Goal: Task Accomplishment & Management: Manage account settings

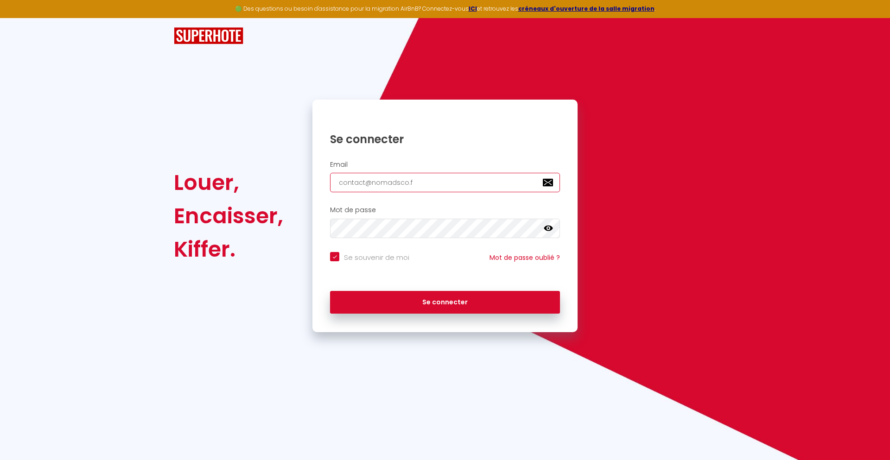
type input "[EMAIL_ADDRESS][DOMAIN_NAME]"
checkbox input "true"
type input "[EMAIL_ADDRESS][DOMAIN_NAME]"
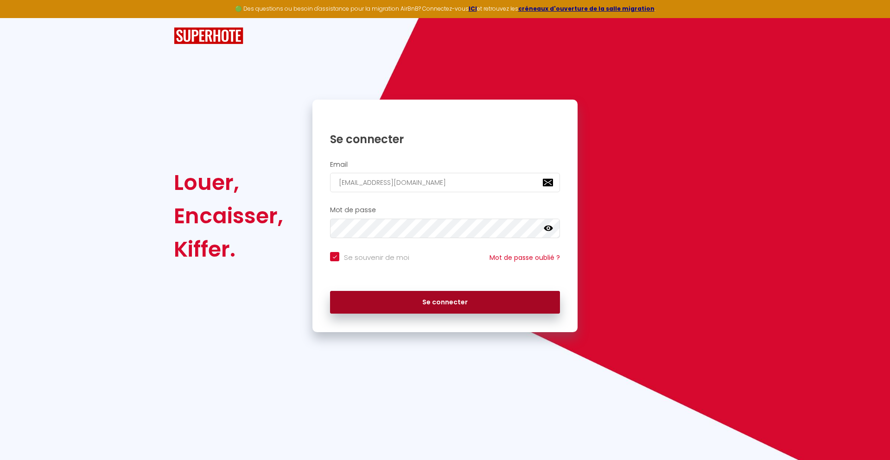
click at [445, 302] on button "Se connecter" at bounding box center [445, 302] width 230 height 23
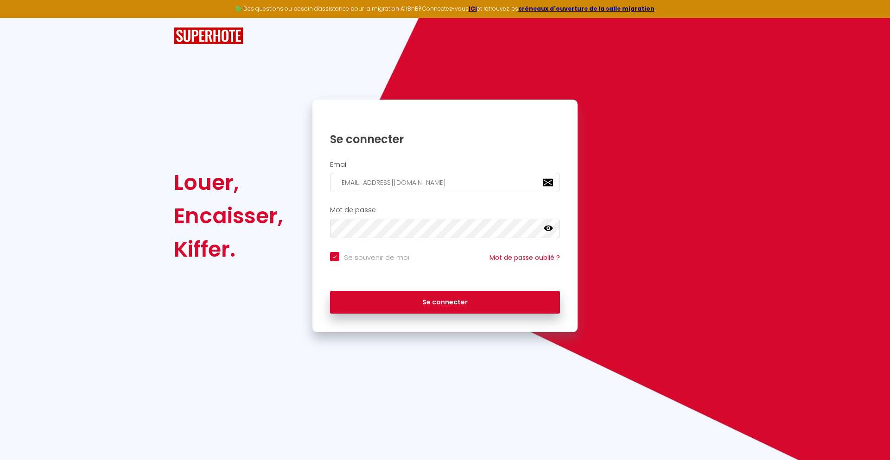
checkbox input "true"
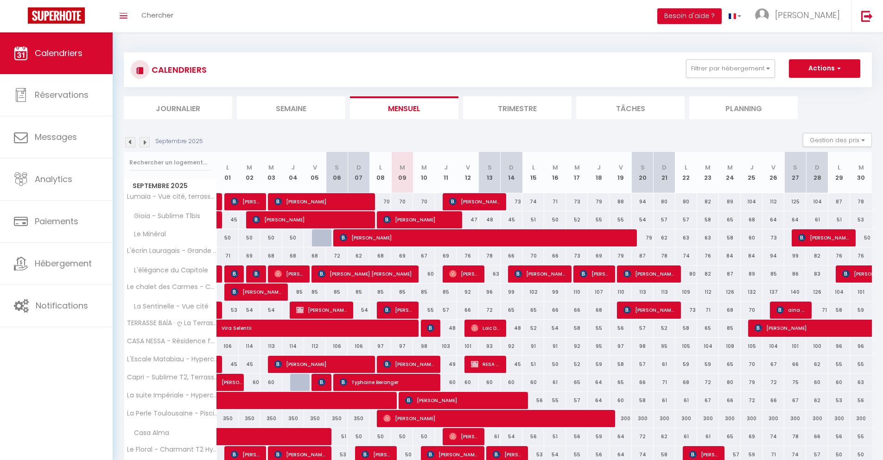
click at [178, 107] on li "Journalier" at bounding box center [178, 107] width 108 height 23
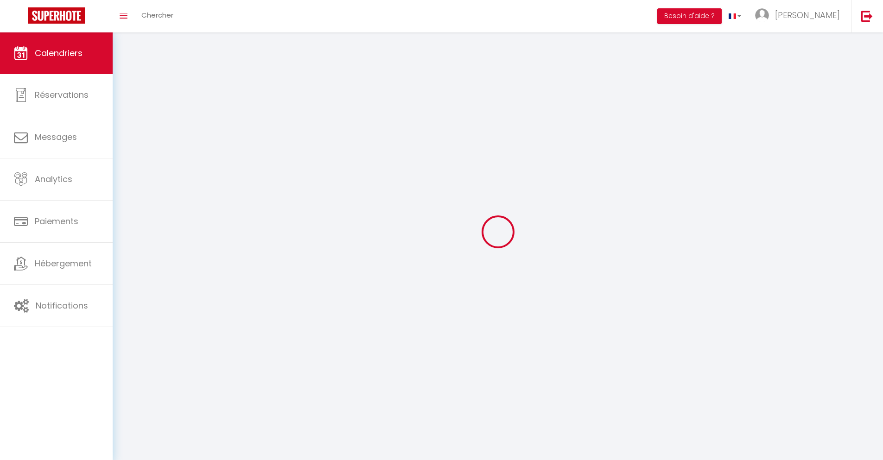
select select
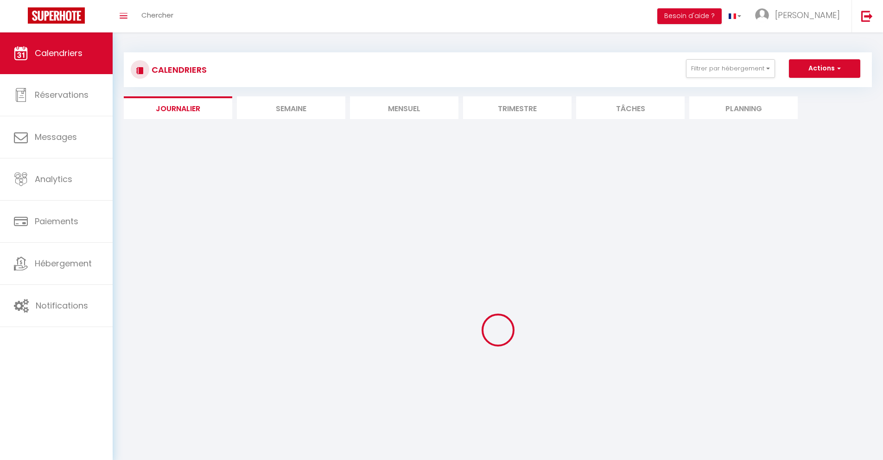
select select
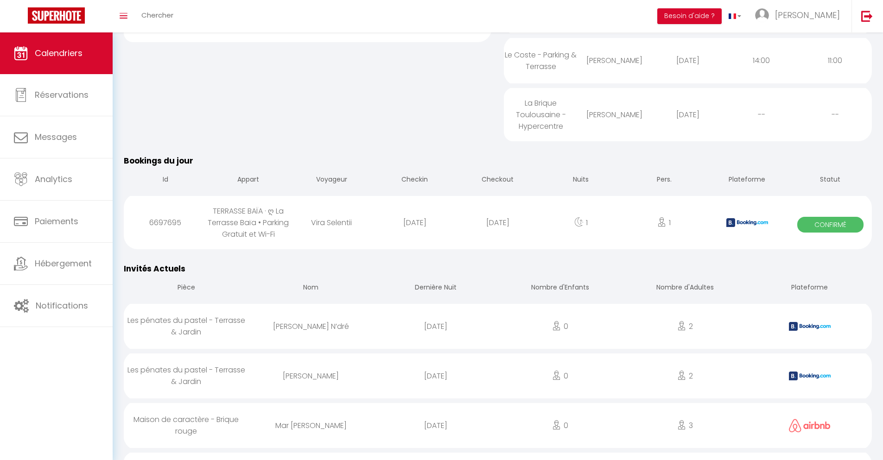
scroll to position [677, 0]
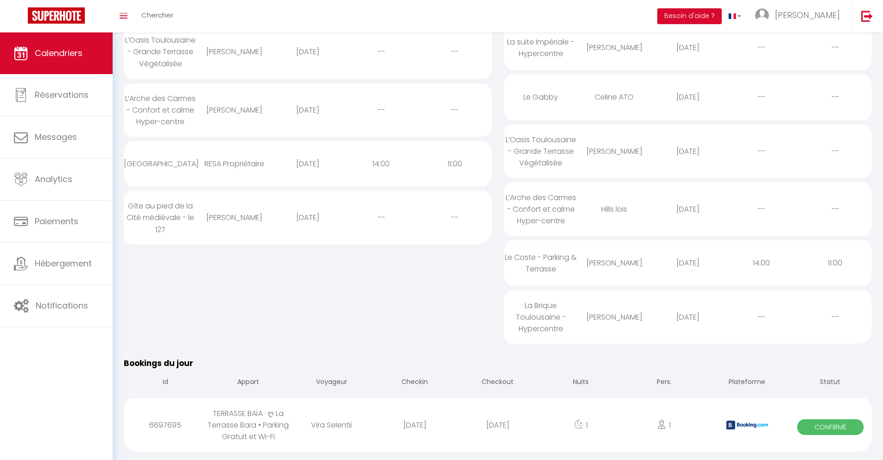
click at [498, 432] on div "[DATE]" at bounding box center [497, 425] width 83 height 30
select select "0"
select select "1"
select select
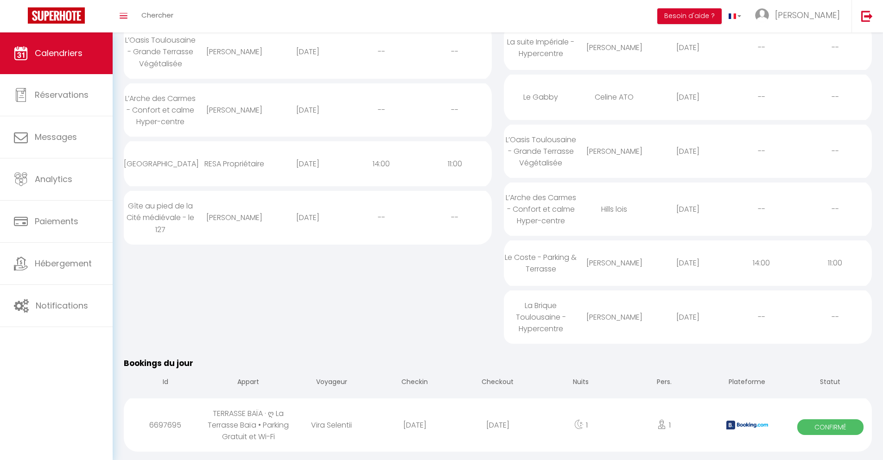
select select
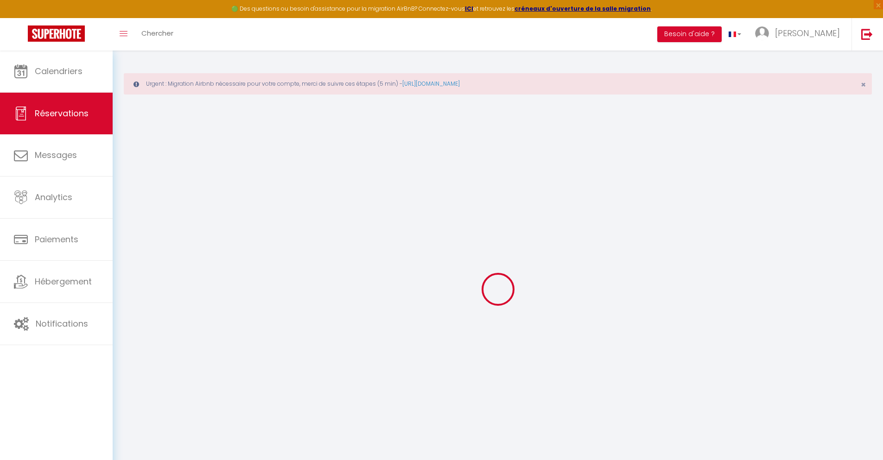
select select
checkbox input "false"
select select
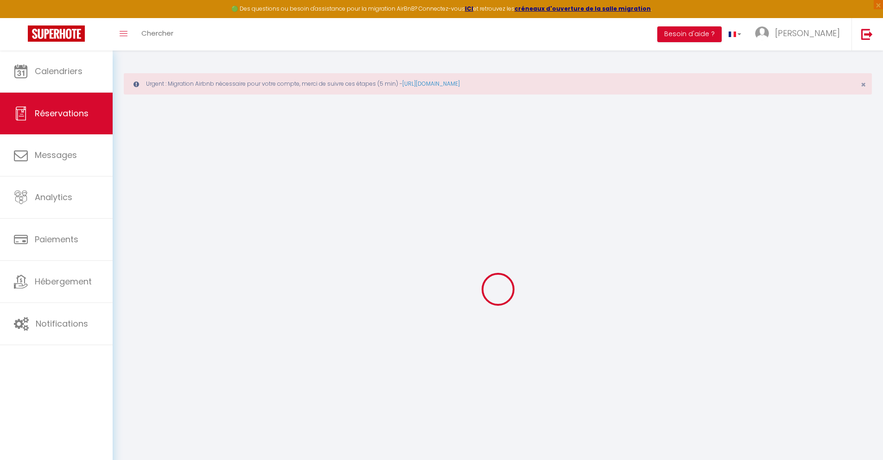
checkbox input "false"
type textarea "** THIS RESERVATION HAS BEEN PRE-PAID ** BOOKING NOTE : Payment charge is EUR 1…"
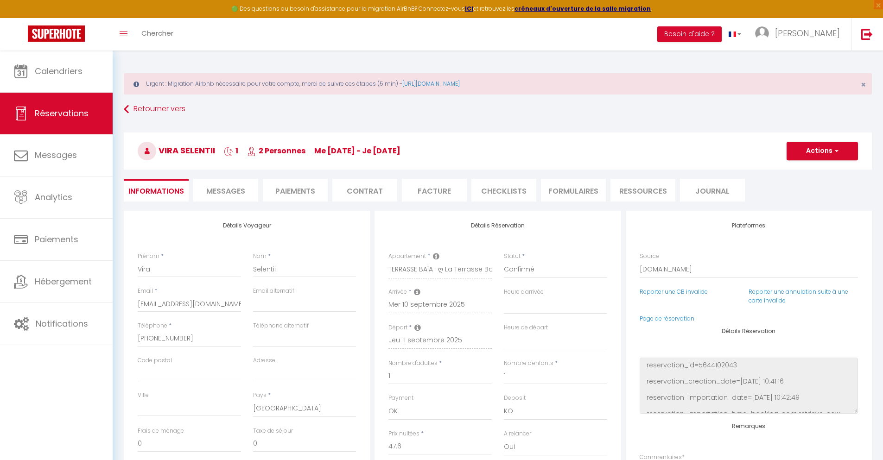
type input "40"
type input "3.12"
select select
checkbox input "false"
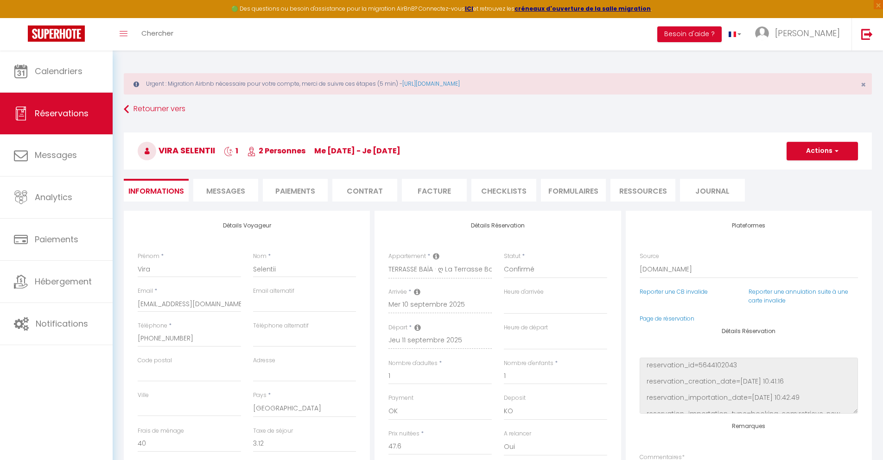
select select
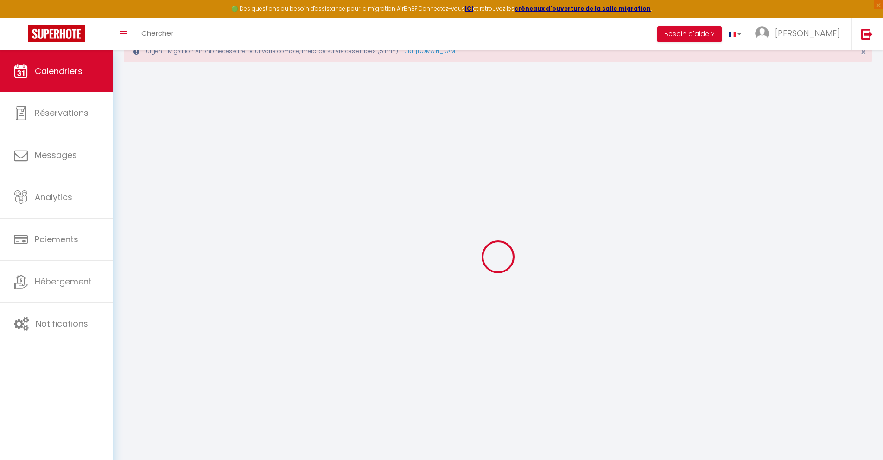
scroll to position [51, 0]
